Goal: Task Accomplishment & Management: Manage account settings

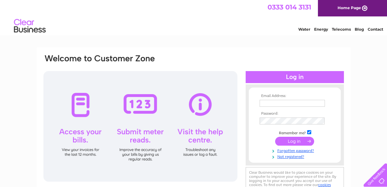
click at [278, 104] on input "text" at bounding box center [291, 103] width 65 height 7
type input "jfxjanet@gmail.com"
click at [288, 152] on link "Forgotten password?" at bounding box center [295, 151] width 72 height 6
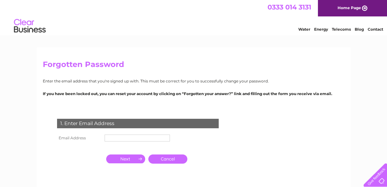
click at [112, 137] on input "text" at bounding box center [137, 138] width 65 height 7
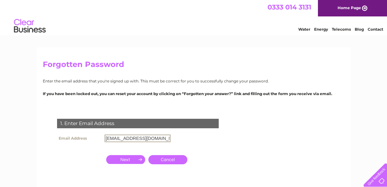
click at [127, 158] on input "button" at bounding box center [125, 160] width 39 height 9
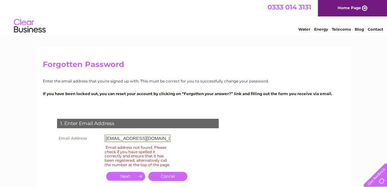
click at [146, 139] on input "jfxjanet@gmail.com" at bounding box center [138, 139] width 66 height 8
type input "j"
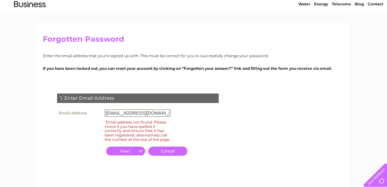
scroll to position [27, 0]
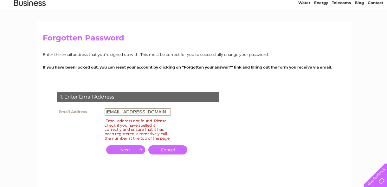
type input "onejvw66@yahoo.co.uk"
click at [127, 154] on input "button" at bounding box center [125, 150] width 39 height 9
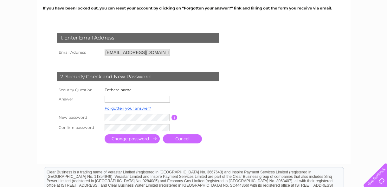
scroll to position [89, 0]
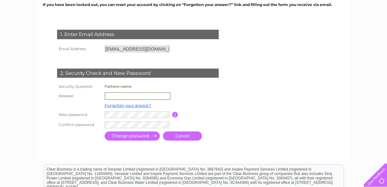
click at [108, 98] on input "text" at bounding box center [138, 96] width 66 height 8
type input "Dennis"
click at [175, 114] on input "button" at bounding box center [175, 115] width 6 height 6
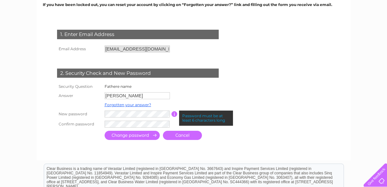
click at [175, 114] on input "button" at bounding box center [174, 114] width 6 height 6
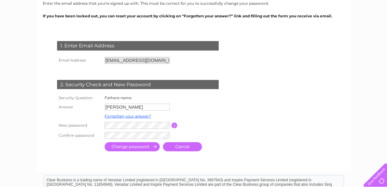
click at [120, 147] on input "submit" at bounding box center [132, 147] width 55 height 9
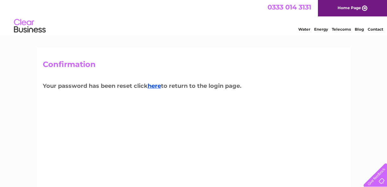
click at [154, 87] on link "here" at bounding box center [154, 86] width 13 height 7
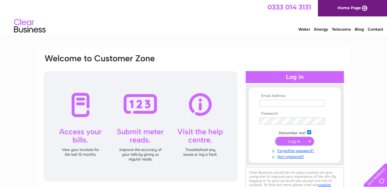
click at [264, 104] on input "text" at bounding box center [291, 103] width 65 height 7
type input "onejvw66@yahoo.co.uk"
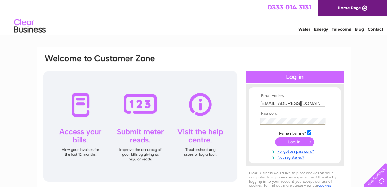
click at [289, 140] on input "submit" at bounding box center [294, 142] width 39 height 9
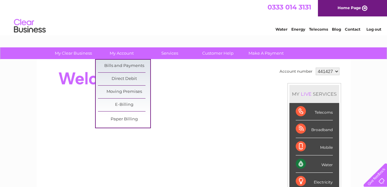
click at [117, 54] on link "My Account" at bounding box center [121, 54] width 52 height 12
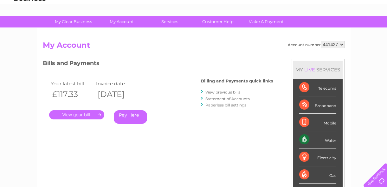
scroll to position [24, 0]
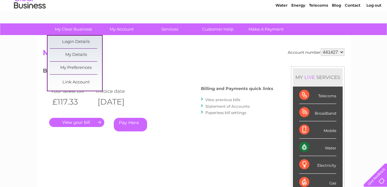
click at [76, 52] on link "My Details" at bounding box center [76, 55] width 52 height 13
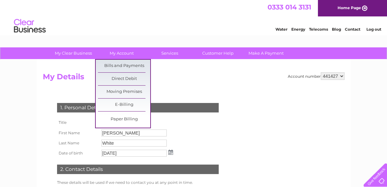
click at [119, 90] on link "Moving Premises" at bounding box center [124, 92] width 52 height 13
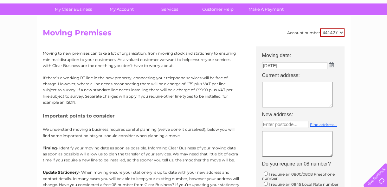
scroll to position [46, 0]
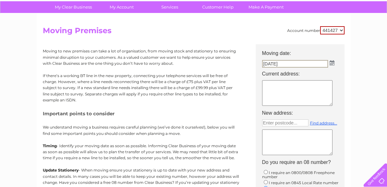
click at [267, 63] on input "[DATE]" at bounding box center [295, 64] width 66 height 8
click at [331, 62] on img at bounding box center [331, 62] width 5 height 5
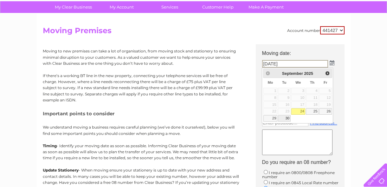
click at [284, 118] on link "30" at bounding box center [284, 119] width 13 height 6
type input "[DATE]"
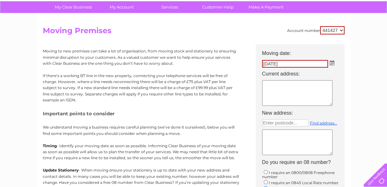
click at [266, 84] on textarea at bounding box center [297, 93] width 70 height 26
type textarea "[STREET_ADDRESS][PERSON_NAME]"
click at [269, 138] on textarea at bounding box center [297, 143] width 70 height 26
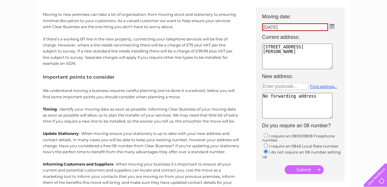
scroll to position [85, 0]
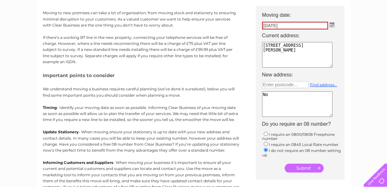
type textarea "N"
click at [303, 168] on input "submit" at bounding box center [303, 168] width 39 height 9
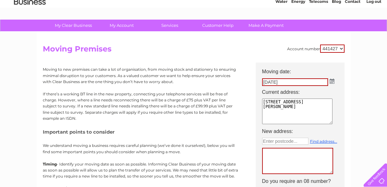
scroll to position [0, 0]
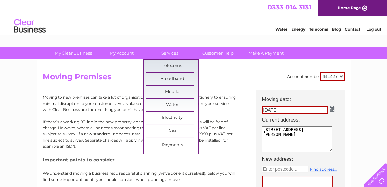
click at [167, 54] on link "Services" at bounding box center [169, 54] width 52 height 12
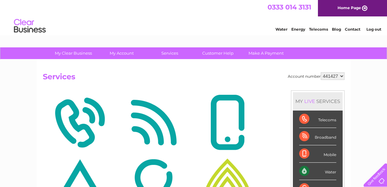
click at [217, 53] on link "Customer Help" at bounding box center [218, 54] width 52 height 12
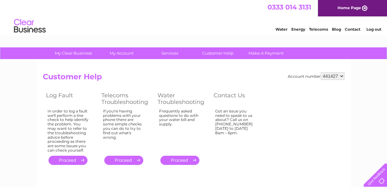
click at [348, 29] on link "Contact" at bounding box center [353, 29] width 16 height 5
